Goal: Task Accomplishment & Management: Use online tool/utility

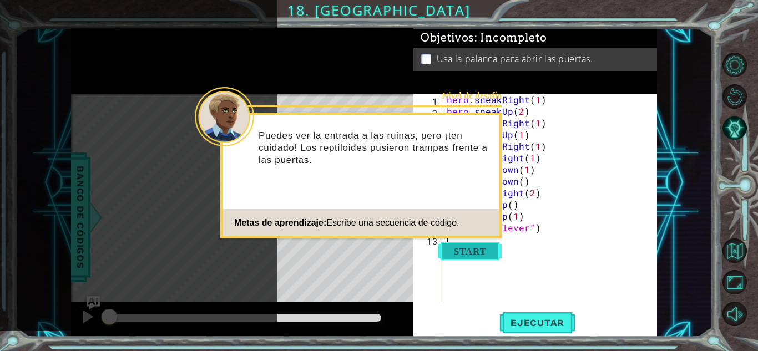
click at [277, 248] on button "Start" at bounding box center [470, 252] width 63 height 18
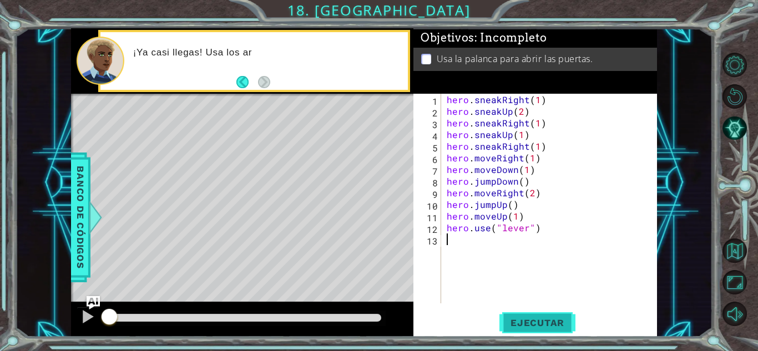
click at [277, 318] on span "Ejecutar" at bounding box center [538, 323] width 76 height 11
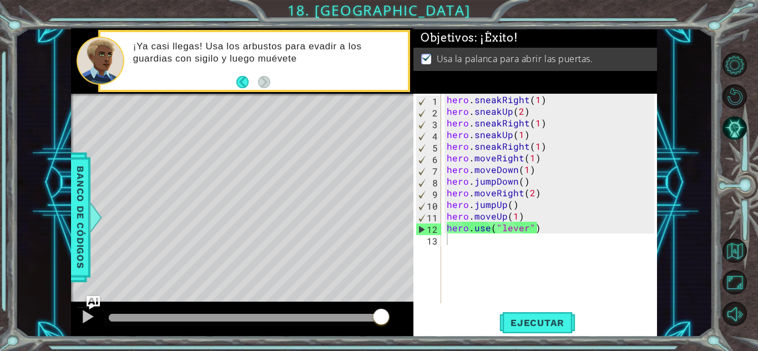
drag, startPoint x: 118, startPoint y: 320, endPoint x: 457, endPoint y: 313, distance: 338.7
click at [277, 313] on body "1 ההההההההההההההההההההההההההההההההההההההההההההההההההההההההההההההההההההההההההההה…" at bounding box center [379, 175] width 758 height 351
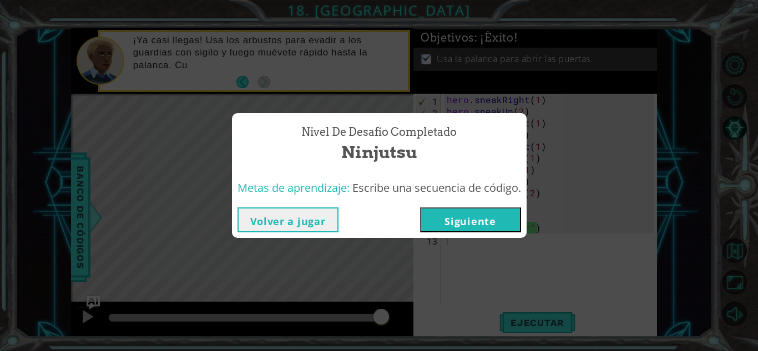
click at [277, 219] on button "Siguiente" at bounding box center [470, 220] width 101 height 25
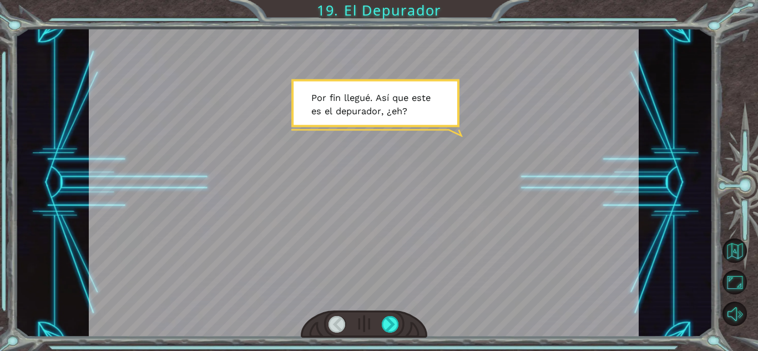
click at [277, 314] on div at bounding box center [364, 325] width 127 height 28
click at [277, 320] on div at bounding box center [390, 324] width 17 height 17
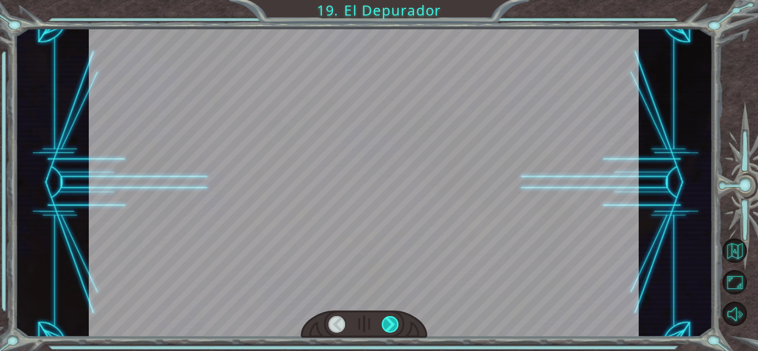
click at [277, 319] on div at bounding box center [390, 324] width 17 height 17
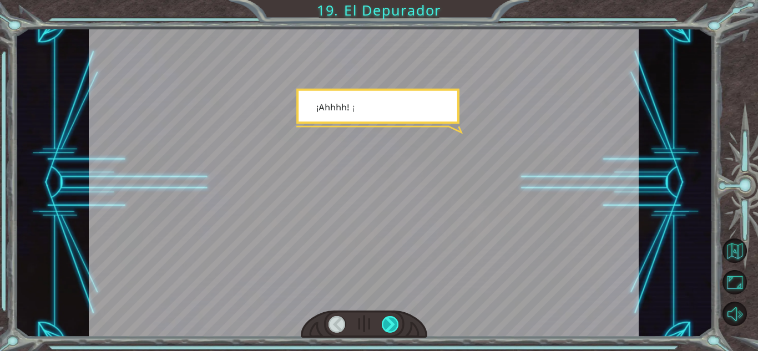
click at [277, 319] on div at bounding box center [390, 324] width 17 height 17
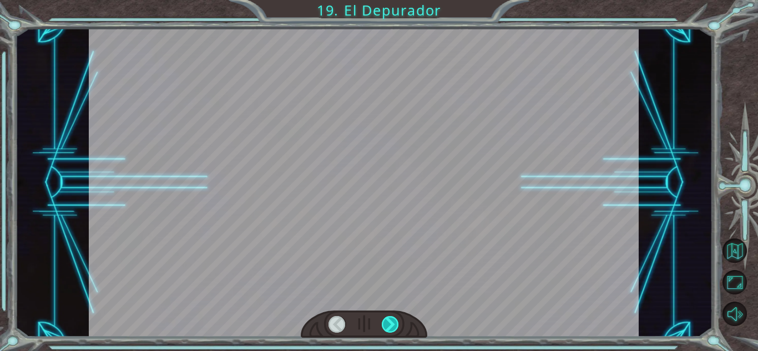
click at [277, 319] on div at bounding box center [390, 324] width 17 height 17
click at [277, 318] on div at bounding box center [390, 324] width 17 height 17
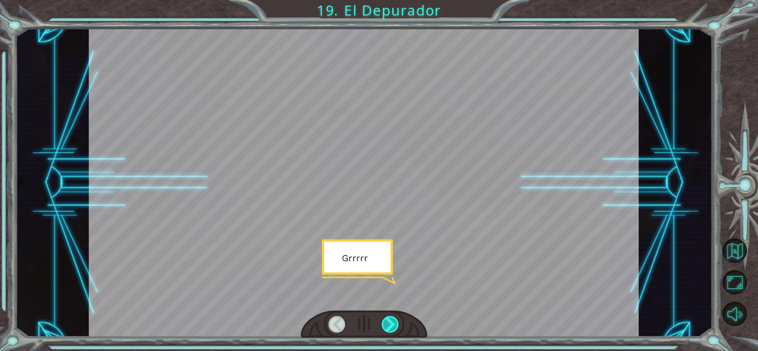
click at [277, 318] on div at bounding box center [390, 324] width 17 height 17
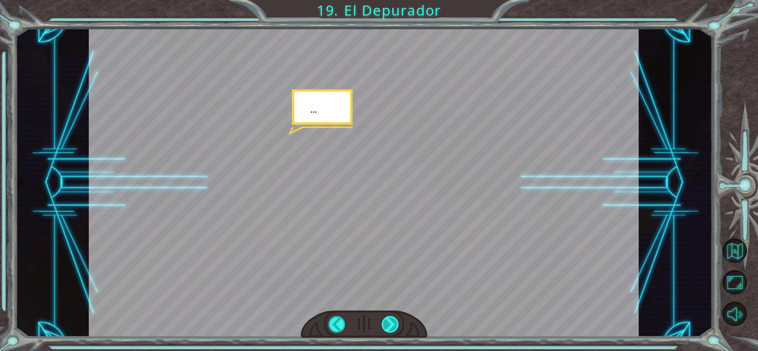
click at [277, 318] on div at bounding box center [390, 324] width 17 height 17
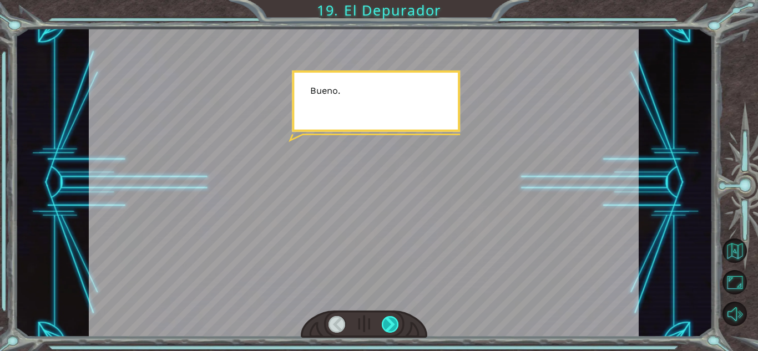
click at [277, 318] on div at bounding box center [390, 324] width 17 height 17
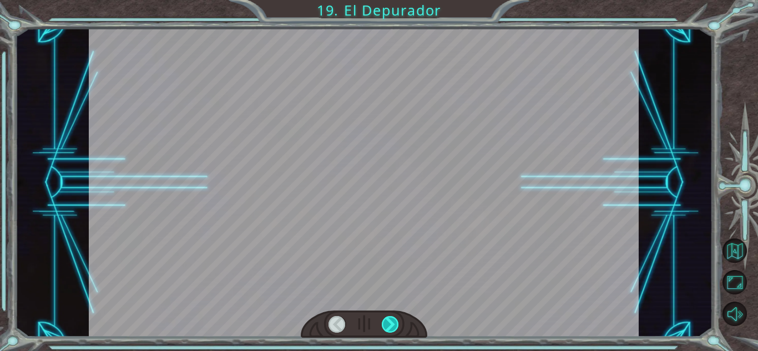
click at [277, 318] on div at bounding box center [390, 324] width 17 height 17
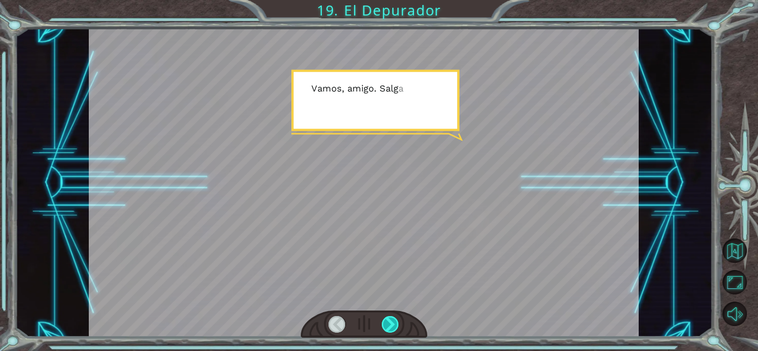
click at [277, 318] on div at bounding box center [390, 324] width 17 height 17
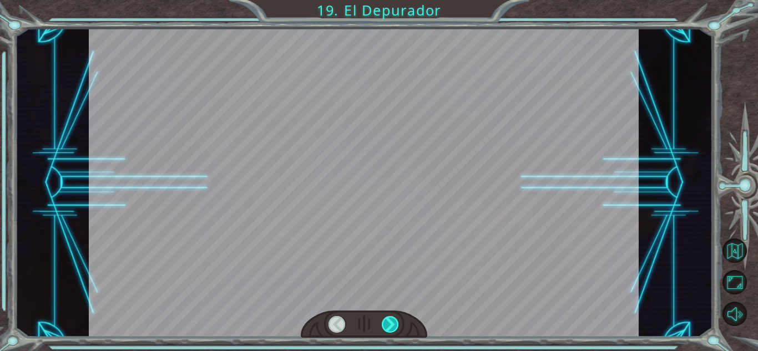
click at [277, 318] on div at bounding box center [390, 324] width 17 height 17
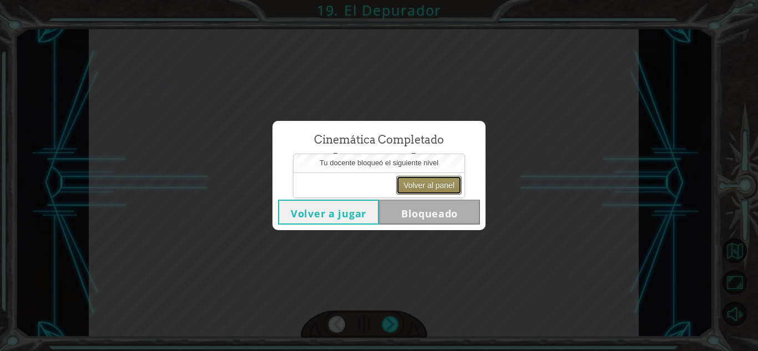
click at [277, 184] on button "Volver al panel" at bounding box center [429, 185] width 66 height 19
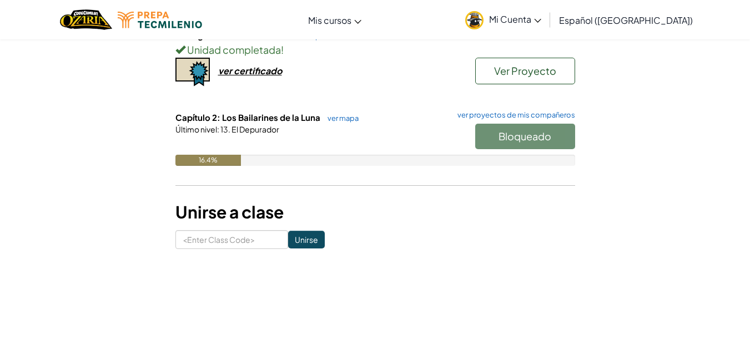
scroll to position [193, 0]
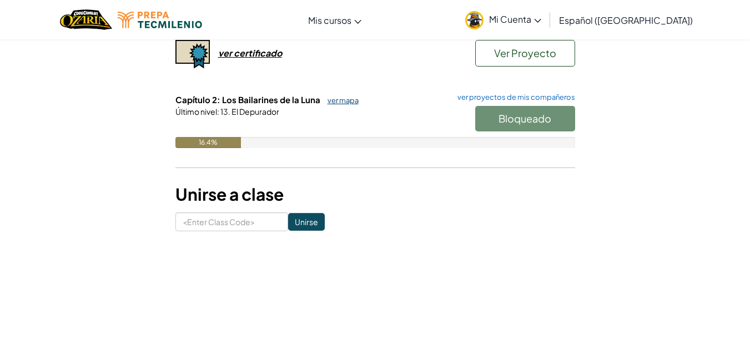
click at [277, 98] on link "ver mapa" at bounding box center [340, 100] width 37 height 9
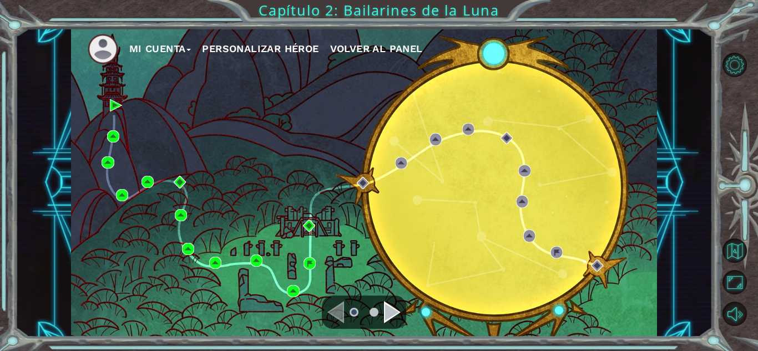
click at [277, 98] on div "Mi Cuenta Personalizar héroe Volver al panel" at bounding box center [364, 182] width 586 height 309
click at [277, 84] on div "Mi Cuenta Personalizar héroe Volver al panel" at bounding box center [364, 182] width 586 height 309
